Goal: Task Accomplishment & Management: Use online tool/utility

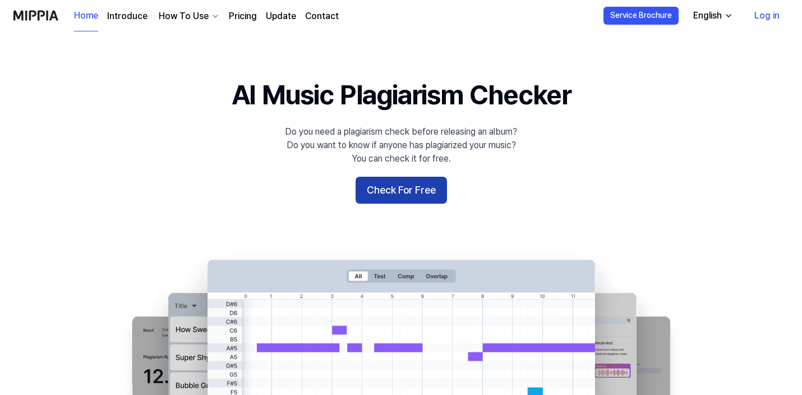
click at [421, 197] on button "Check For Free" at bounding box center [401, 190] width 91 height 27
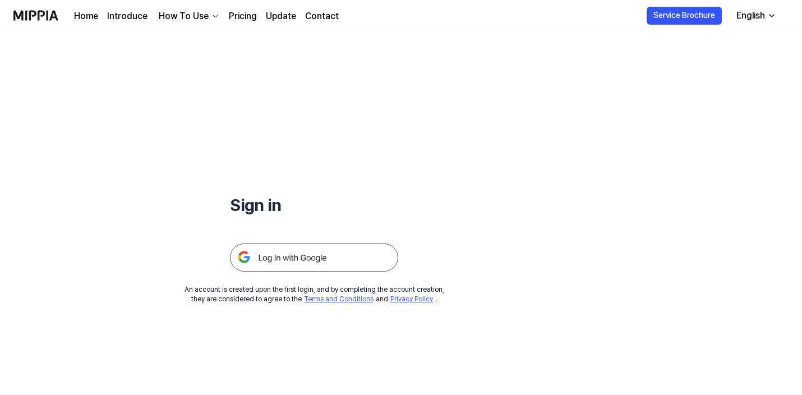
click at [326, 258] on img at bounding box center [314, 257] width 168 height 28
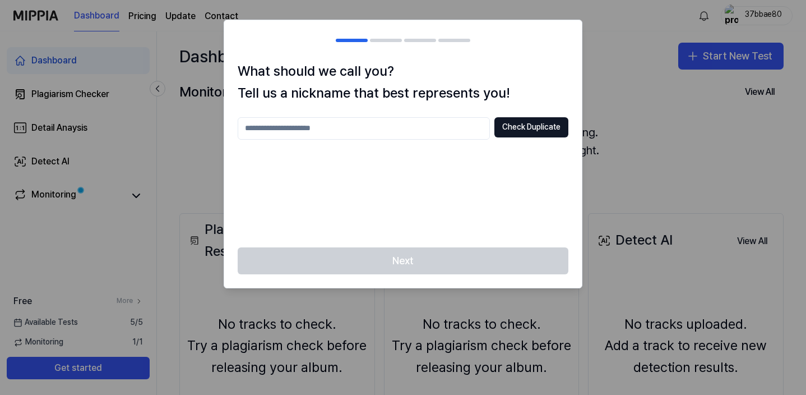
click at [292, 138] on input "text" at bounding box center [364, 128] width 252 height 22
drag, startPoint x: 256, startPoint y: 128, endPoint x: 222, endPoint y: 128, distance: 34.2
click at [223, 128] on body "Dashboard Pricing Update Contact 37bbae80 Dashboard Plagiarism Checker Detail A…" at bounding box center [403, 197] width 806 height 395
type input "****"
click at [518, 136] on button "Check Duplicate" at bounding box center [532, 127] width 74 height 20
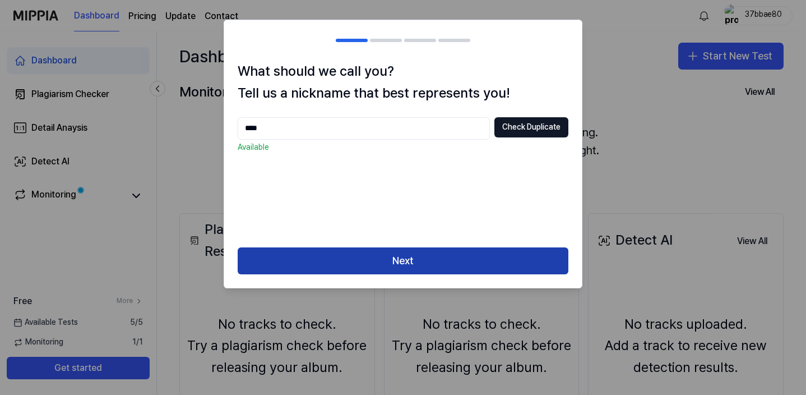
click at [462, 261] on button "Next" at bounding box center [403, 260] width 331 height 27
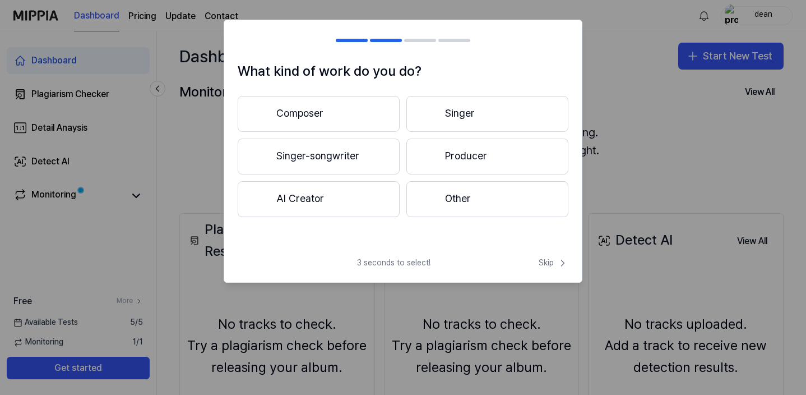
click at [421, 118] on button "Singer" at bounding box center [488, 114] width 162 height 36
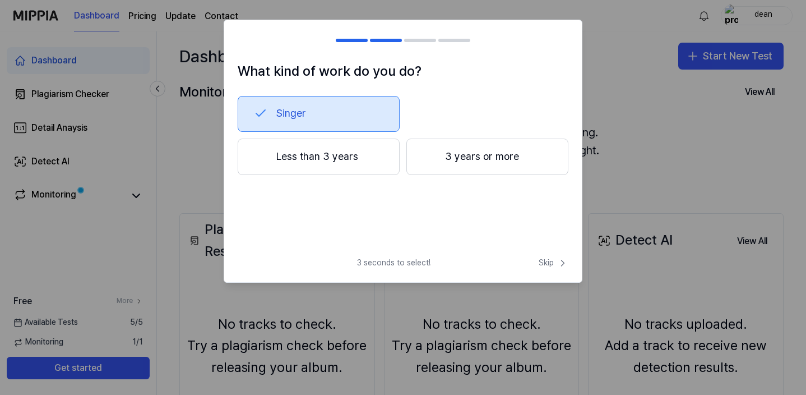
click at [329, 157] on button "Less than 3 years" at bounding box center [319, 157] width 162 height 37
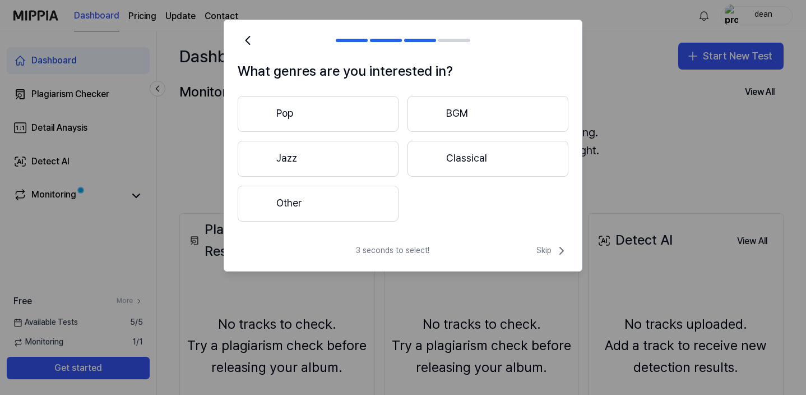
click at [162, 146] on div at bounding box center [403, 197] width 806 height 395
click at [555, 246] on icon at bounding box center [561, 250] width 13 height 13
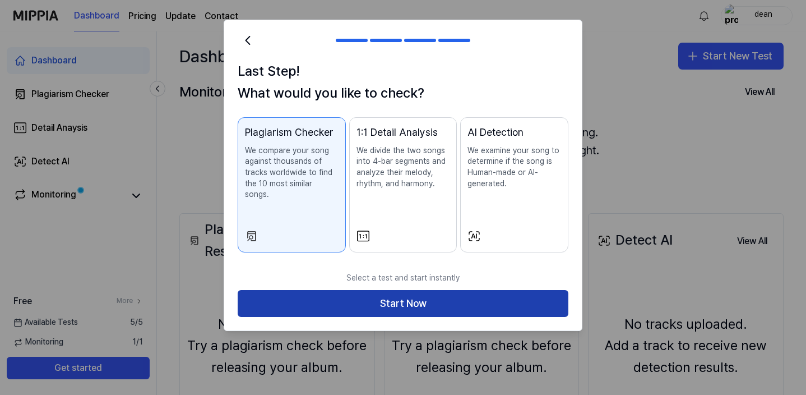
click at [311, 290] on button "Start Now" at bounding box center [403, 303] width 331 height 27
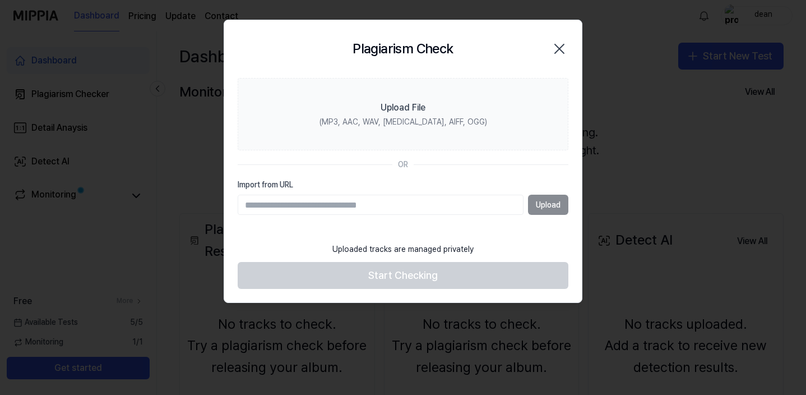
click at [342, 203] on input "Import from URL" at bounding box center [381, 205] width 286 height 20
paste input "**********"
type input "**********"
click at [545, 205] on button "Upload" at bounding box center [548, 205] width 40 height 20
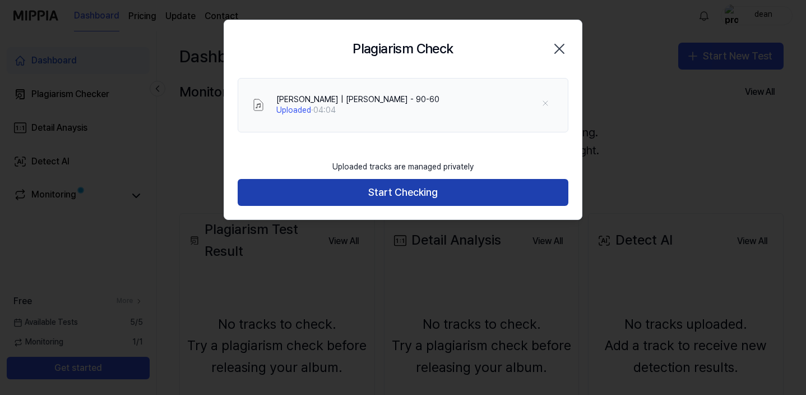
click at [367, 193] on button "Start Checking" at bounding box center [403, 192] width 331 height 27
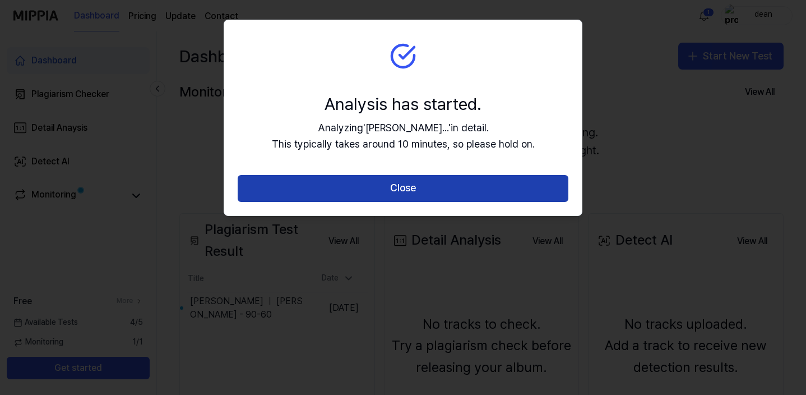
click at [381, 188] on button "Close" at bounding box center [403, 188] width 331 height 27
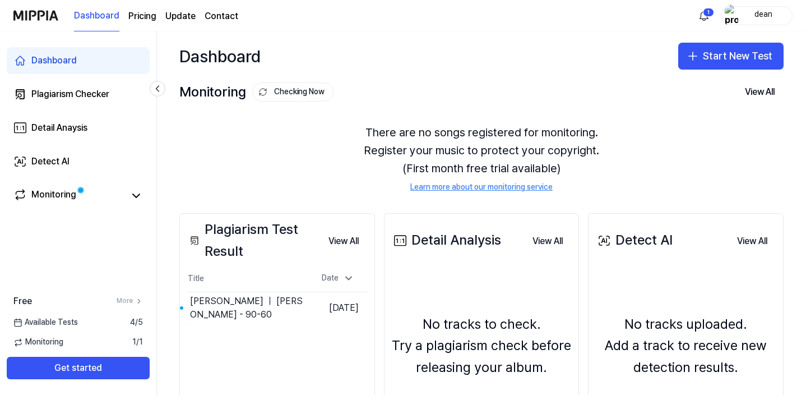
click at [53, 342] on span "Monitoring" at bounding box center [38, 341] width 50 height 11
click at [67, 192] on div "Monitoring" at bounding box center [53, 196] width 45 height 16
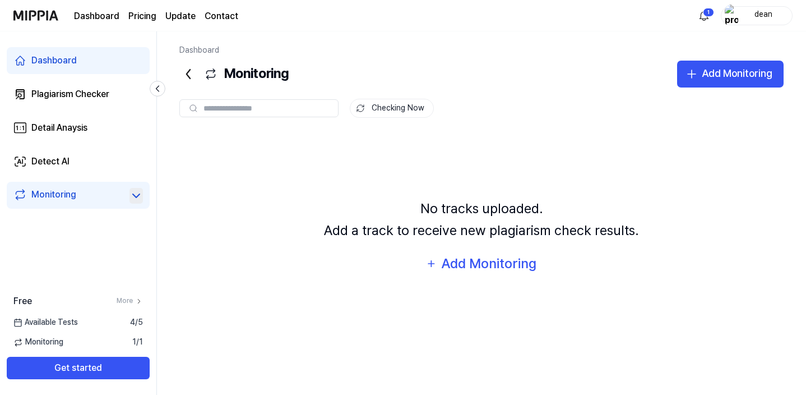
click at [136, 196] on icon at bounding box center [136, 195] width 13 height 13
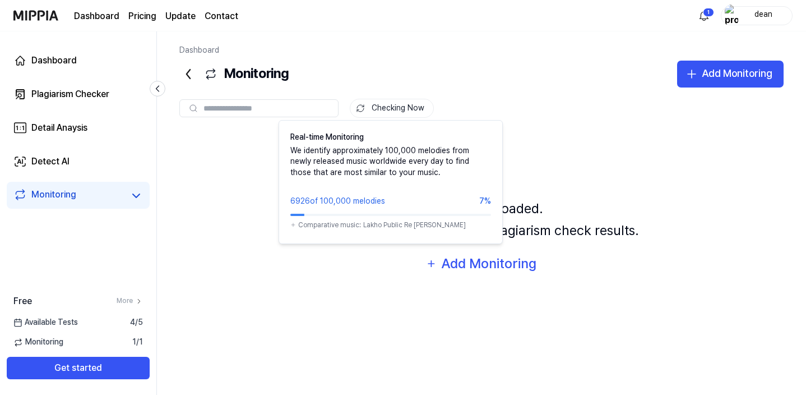
click at [376, 114] on button "Checking Now" at bounding box center [392, 108] width 84 height 19
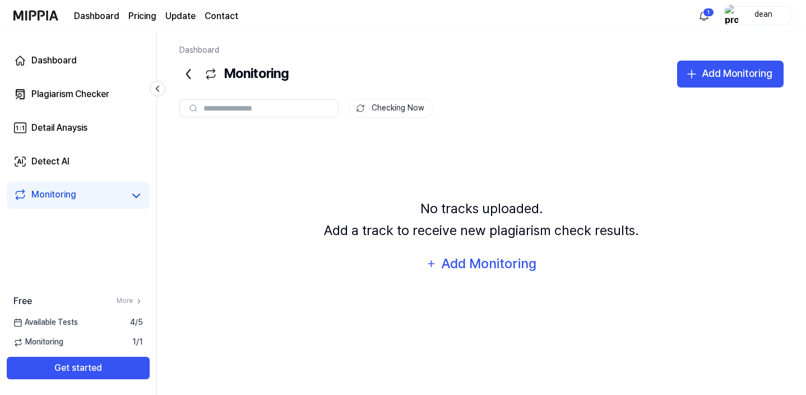
click at [71, 196] on div "Monitoring" at bounding box center [53, 196] width 45 height 16
click at [190, 77] on icon at bounding box center [188, 74] width 3 height 9
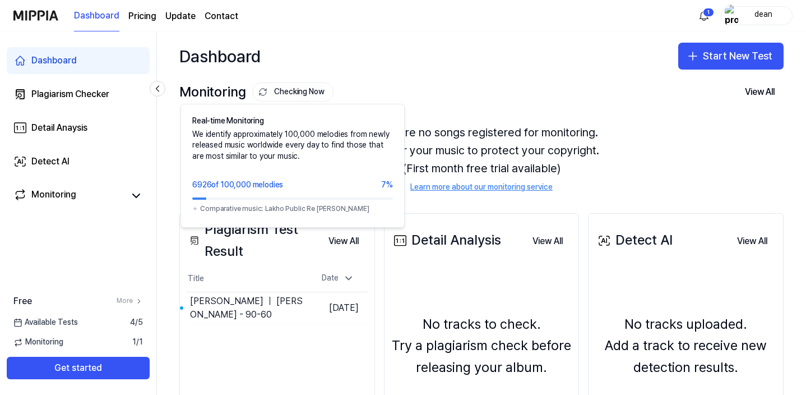
click at [288, 100] on button "Checking Now" at bounding box center [292, 91] width 81 height 19
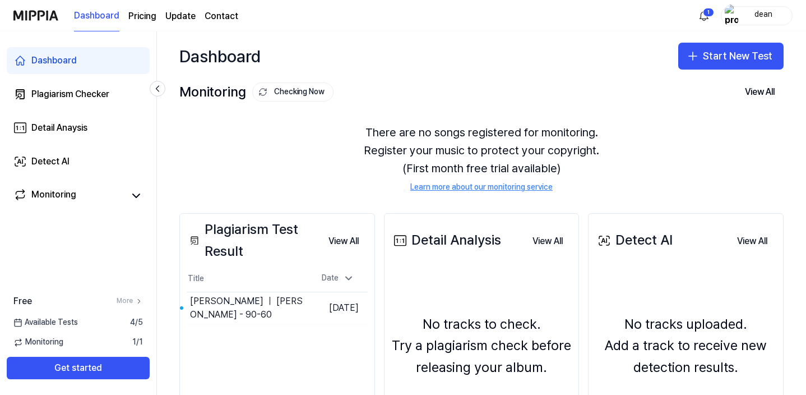
click at [260, 91] on icon at bounding box center [263, 91] width 9 height 9
click at [93, 21] on link "Dashboard" at bounding box center [96, 16] width 45 height 31
click at [68, 99] on div "Plagiarism Checker" at bounding box center [70, 93] width 78 height 13
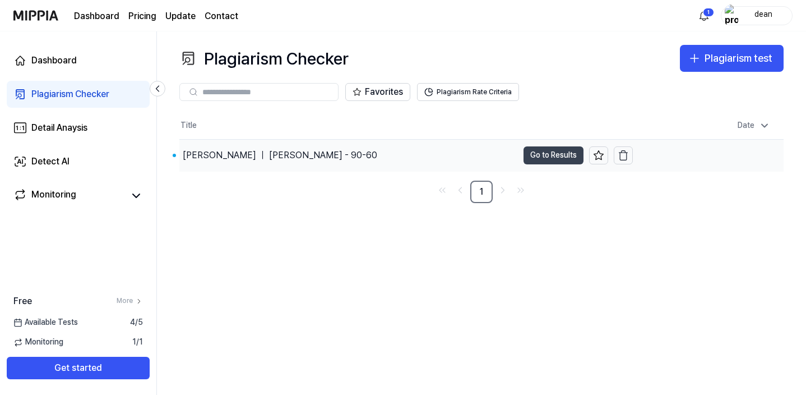
click at [553, 155] on button "Go to Results" at bounding box center [554, 155] width 60 height 18
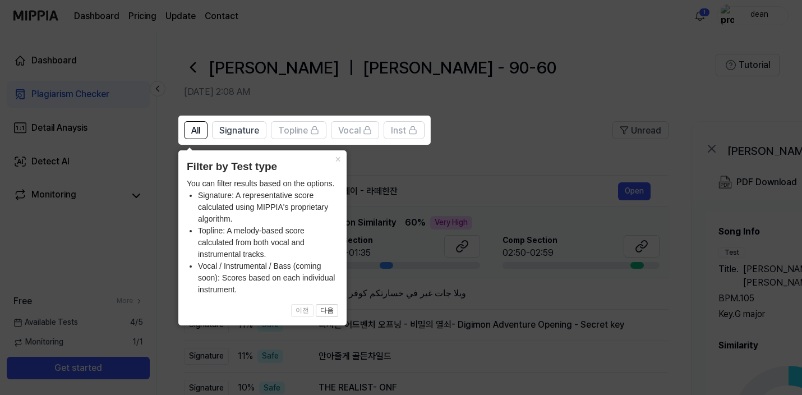
click at [467, 309] on icon at bounding box center [403, 197] width 806 height 395
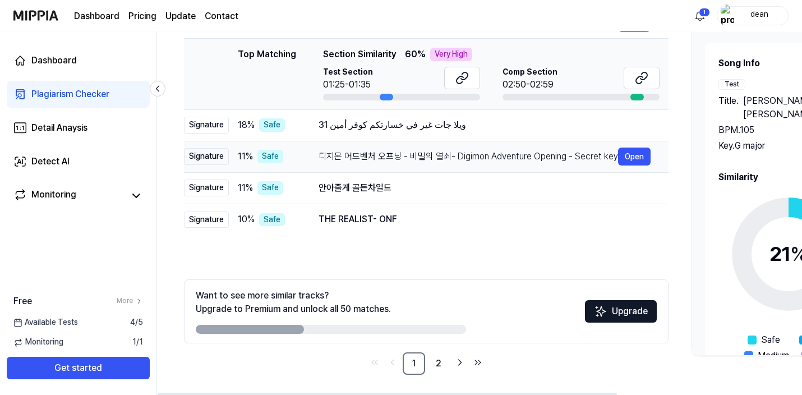
scroll to position [170, 0]
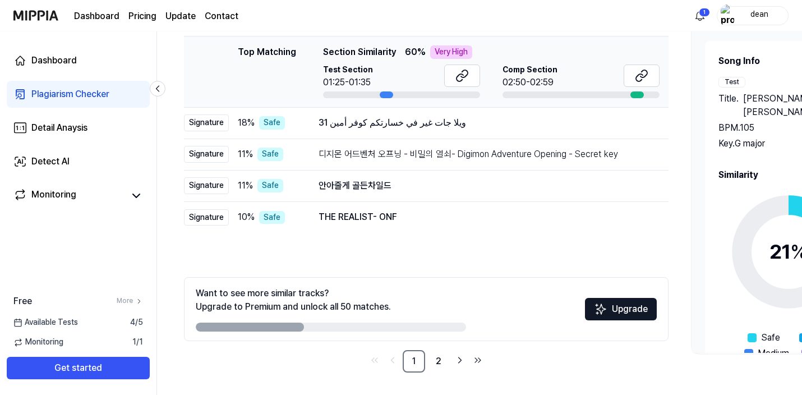
click at [53, 339] on span "Monitoring" at bounding box center [38, 341] width 50 height 11
click at [59, 92] on div "Plagiarism Checker" at bounding box center [70, 93] width 78 height 13
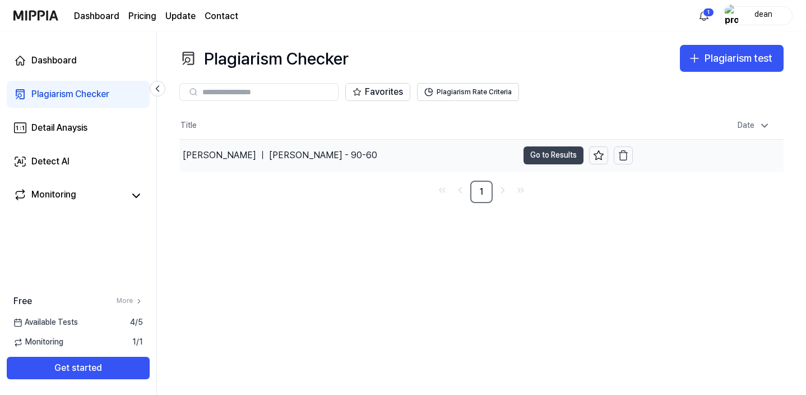
click at [568, 151] on button "Go to Results" at bounding box center [554, 155] width 60 height 18
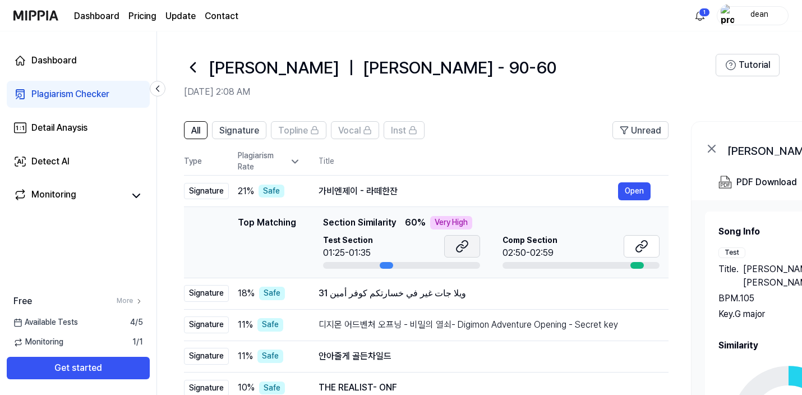
click at [474, 254] on button at bounding box center [462, 246] width 36 height 22
click at [634, 246] on button at bounding box center [642, 246] width 36 height 22
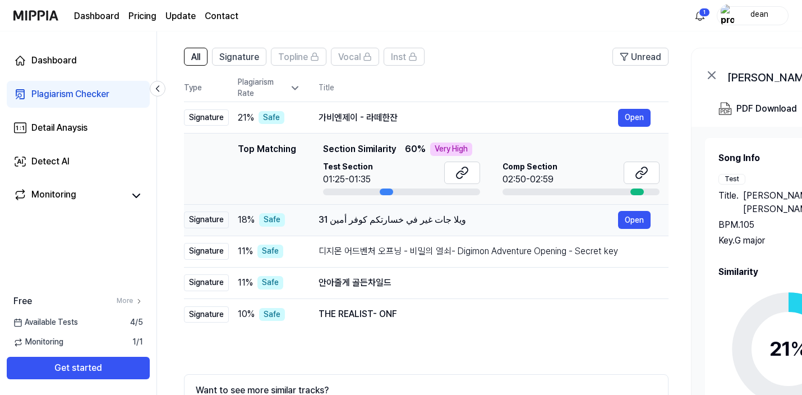
scroll to position [168, 0]
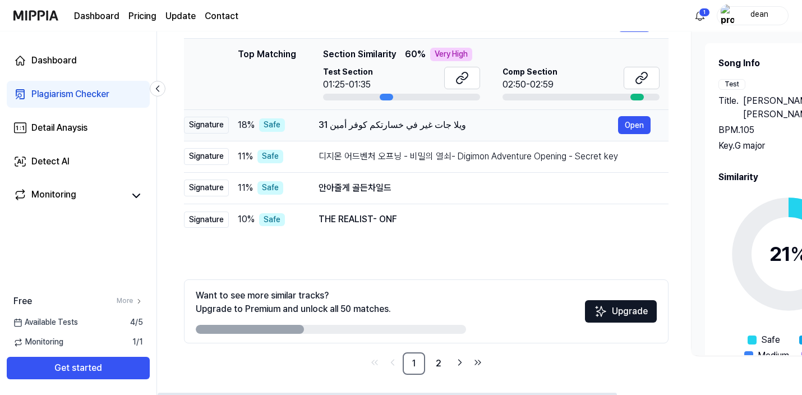
click at [361, 126] on div "ويلا جات غير في خسارتكم كوفر أمين 31" at bounding box center [468, 124] width 299 height 13
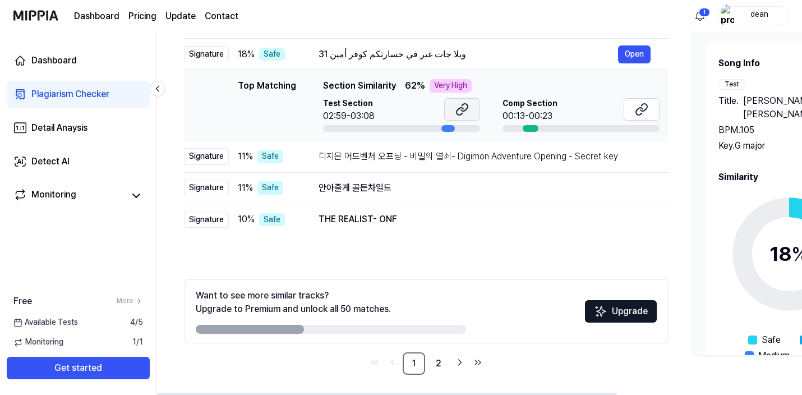
click at [466, 112] on icon at bounding box center [461, 109] width 13 height 13
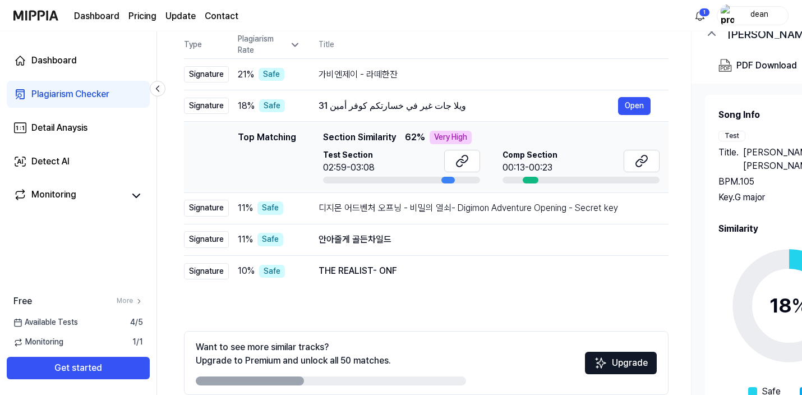
scroll to position [170, 0]
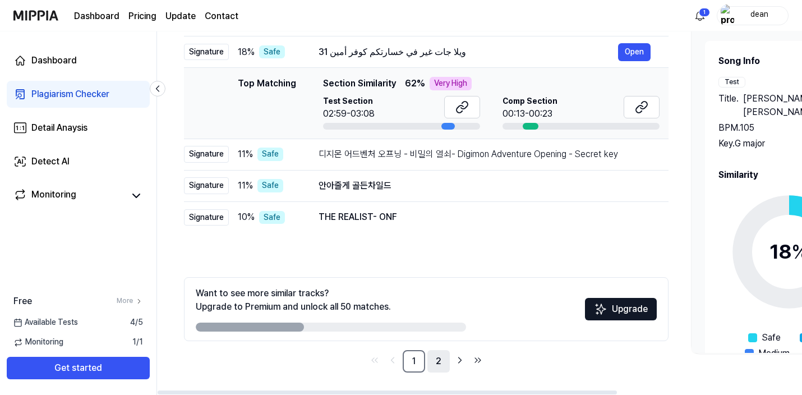
click at [444, 359] on link "2" at bounding box center [438, 361] width 22 height 22
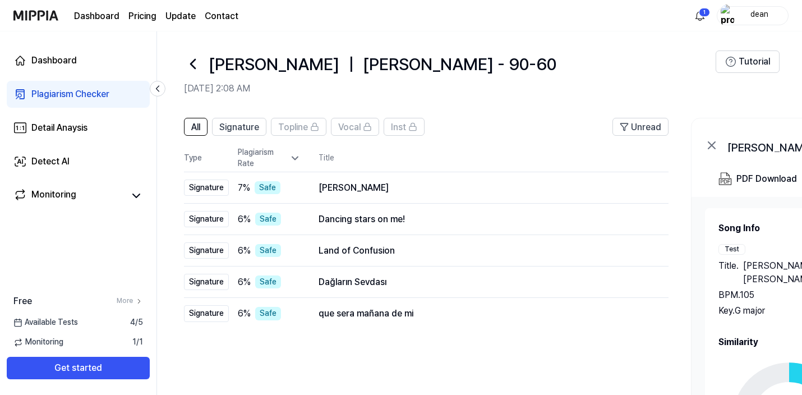
scroll to position [2, 0]
click at [252, 164] on div "Plagiarism Rate" at bounding box center [269, 159] width 63 height 22
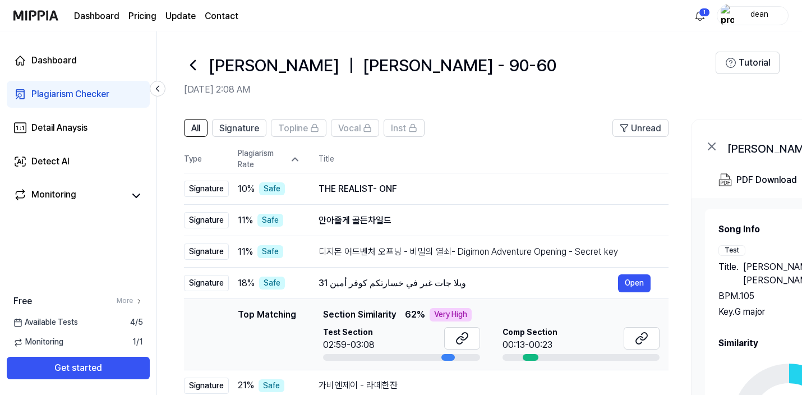
scroll to position [0, 0]
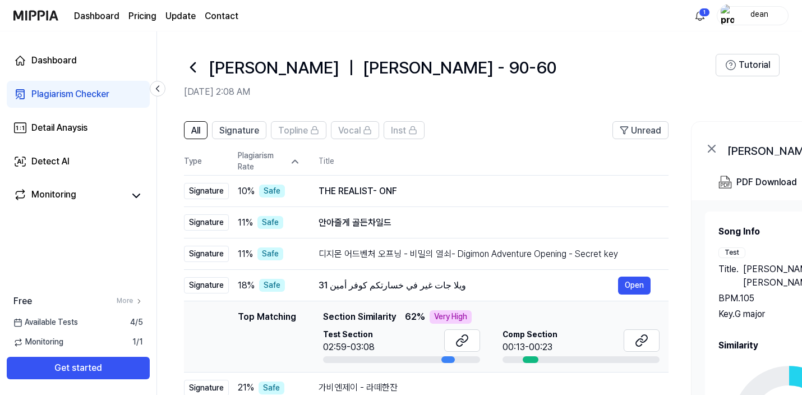
click at [252, 164] on div "Plagiarism Rate" at bounding box center [269, 161] width 63 height 22
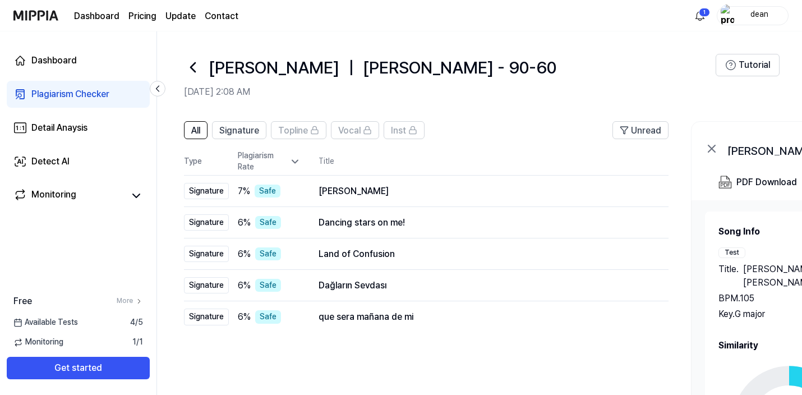
click at [252, 164] on div "Plagiarism Rate" at bounding box center [269, 161] width 63 height 22
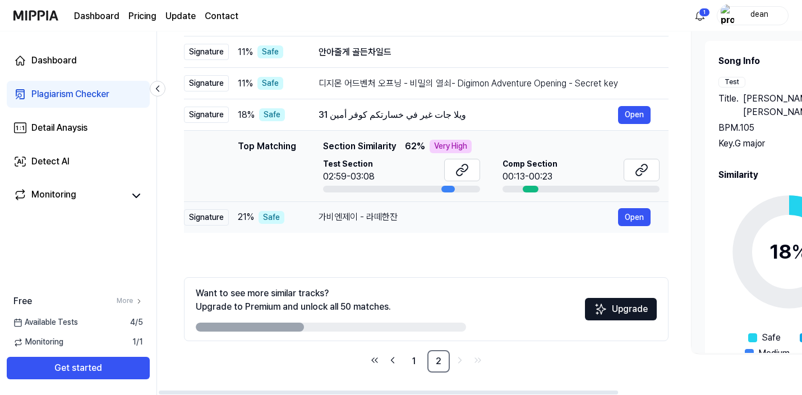
scroll to position [0, 2]
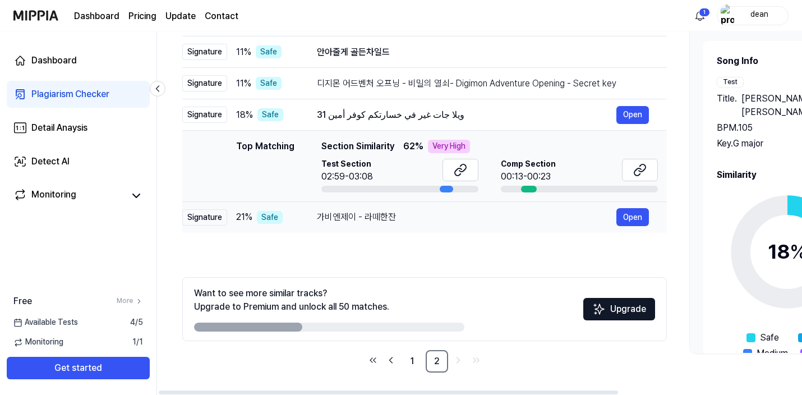
click at [421, 222] on div "가비엔제이 - 라떼한잔" at bounding box center [466, 216] width 299 height 13
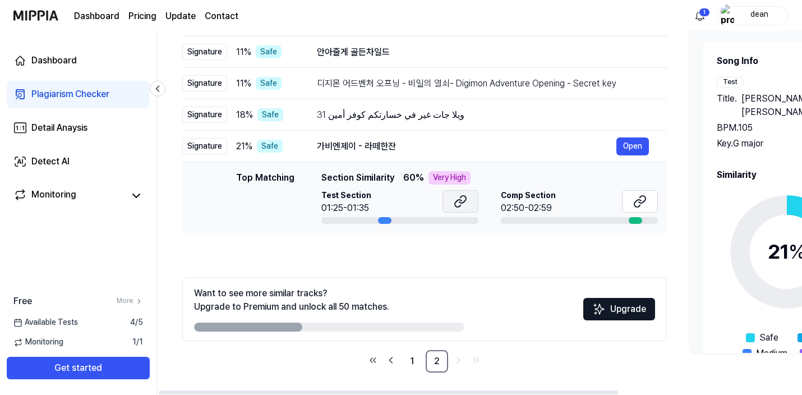
click at [464, 199] on icon at bounding box center [460, 201] width 13 height 13
click at [57, 164] on div "Detect AI" at bounding box center [50, 161] width 38 height 13
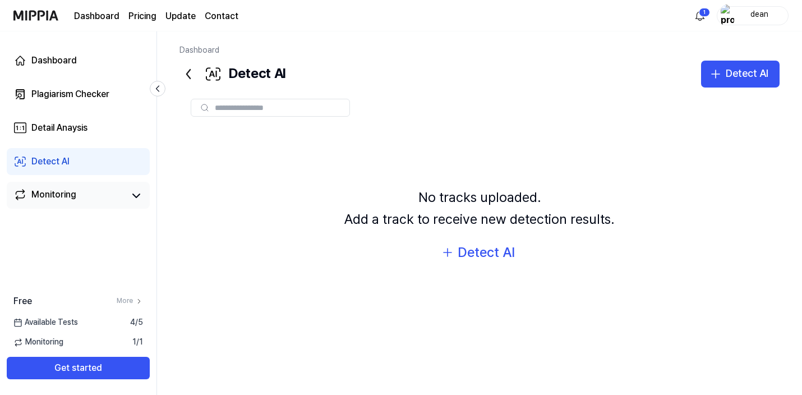
click at [56, 195] on div "Monitoring" at bounding box center [53, 196] width 45 height 16
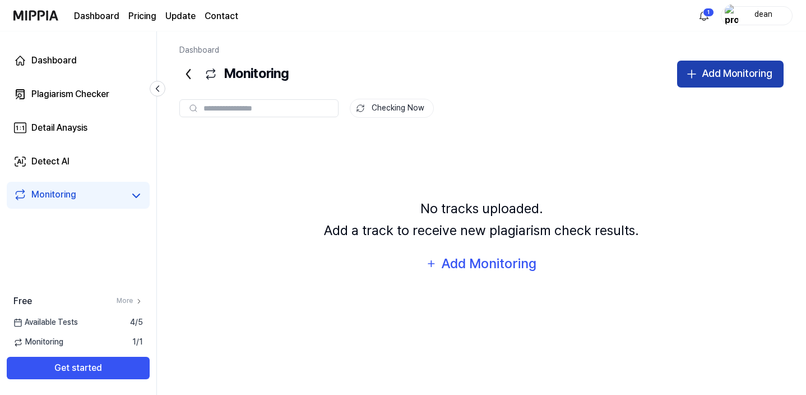
click at [717, 86] on button "Add Monitoring" at bounding box center [730, 74] width 107 height 27
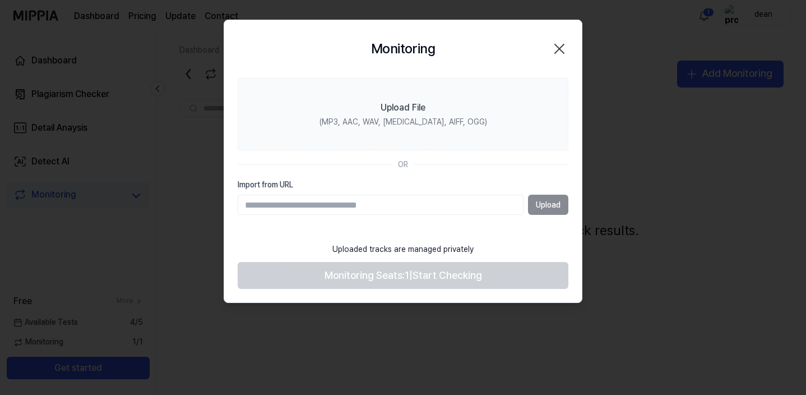
click at [401, 200] on input "Import from URL" at bounding box center [381, 205] width 286 height 20
type input "**********"
click at [550, 210] on button "Upload" at bounding box center [548, 205] width 40 height 20
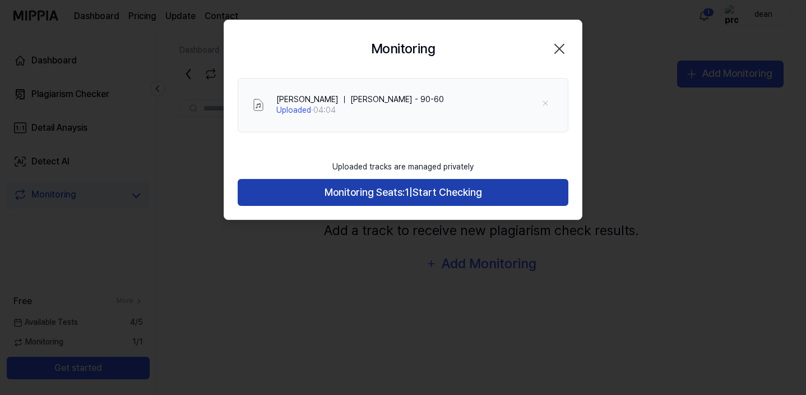
click at [413, 200] on span "Start Checking" at bounding box center [448, 192] width 70 height 16
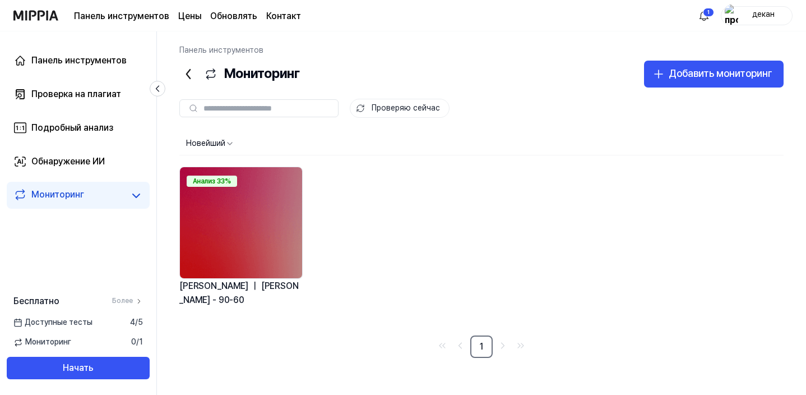
click at [220, 222] on img at bounding box center [241, 222] width 122 height 111
click at [66, 95] on font "Проверка на плагиат" at bounding box center [76, 94] width 90 height 11
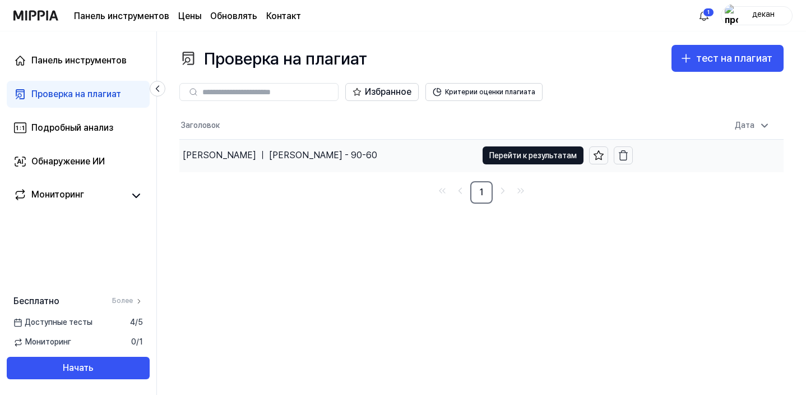
click at [270, 154] on font "Джаноб Расул ｜ Жаноб Расул - 90-60" at bounding box center [280, 155] width 195 height 11
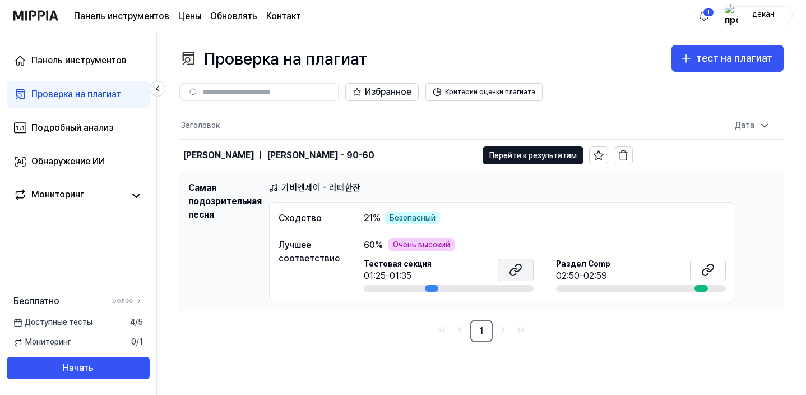
click at [522, 274] on icon at bounding box center [515, 269] width 13 height 13
click at [709, 271] on icon at bounding box center [710, 267] width 7 height 7
click at [313, 183] on font "가비엔제이 - 라떼한잔" at bounding box center [321, 187] width 79 height 11
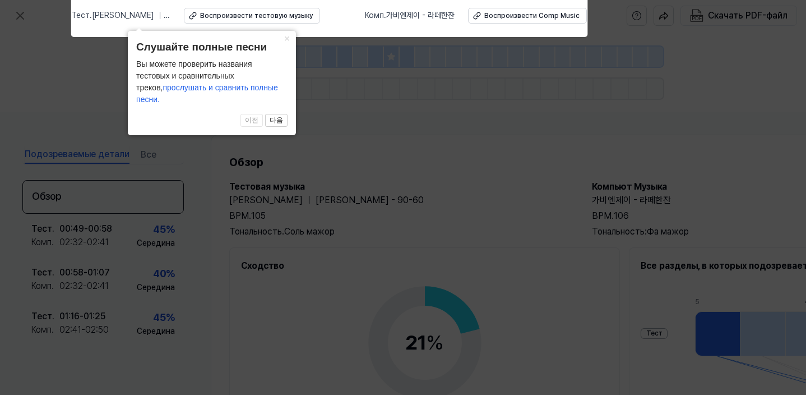
click at [476, 200] on icon at bounding box center [403, 194] width 806 height 400
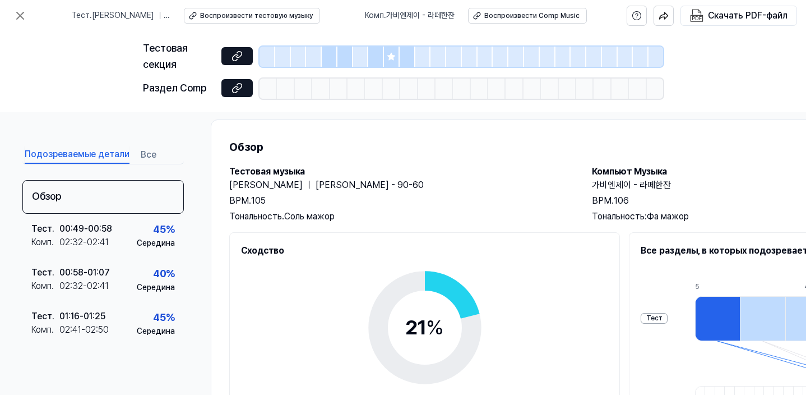
scroll to position [56, 0]
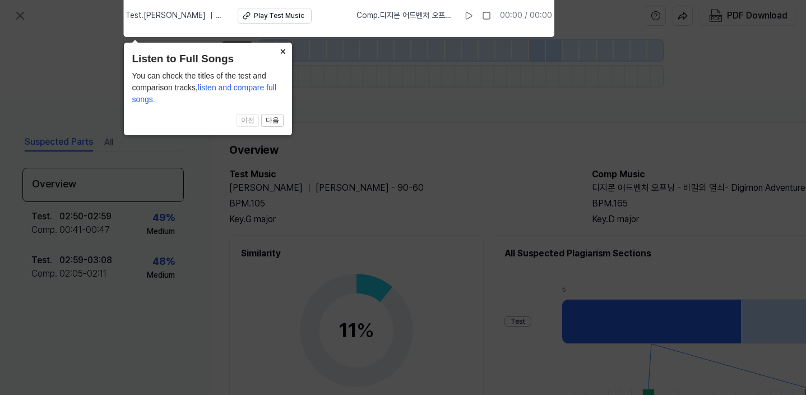
click at [375, 138] on icon at bounding box center [403, 194] width 806 height 400
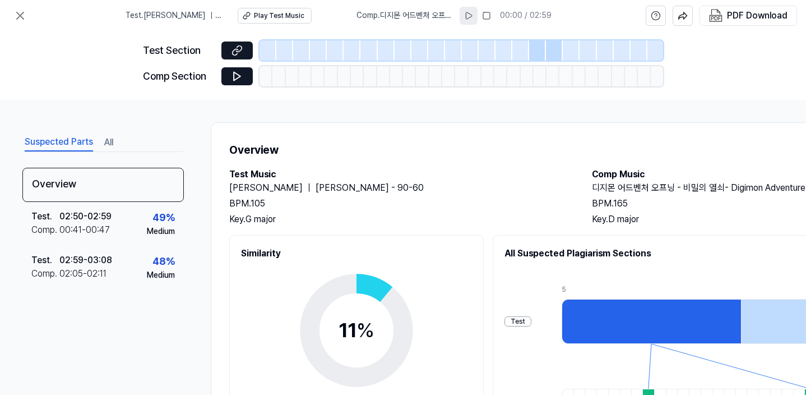
click at [469, 19] on icon at bounding box center [468, 15] width 9 height 9
click at [469, 19] on icon at bounding box center [469, 15] width 9 height 9
click at [473, 21] on button at bounding box center [469, 16] width 18 height 18
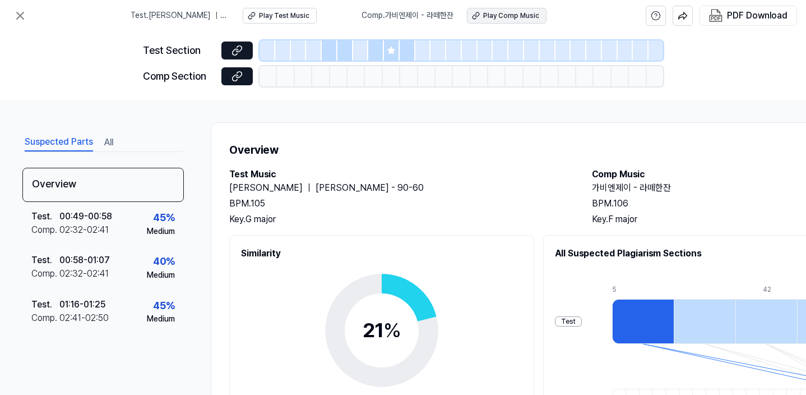
click at [514, 20] on div "Play Comp Music" at bounding box center [511, 16] width 56 height 10
